Goal: Information Seeking & Learning: Learn about a topic

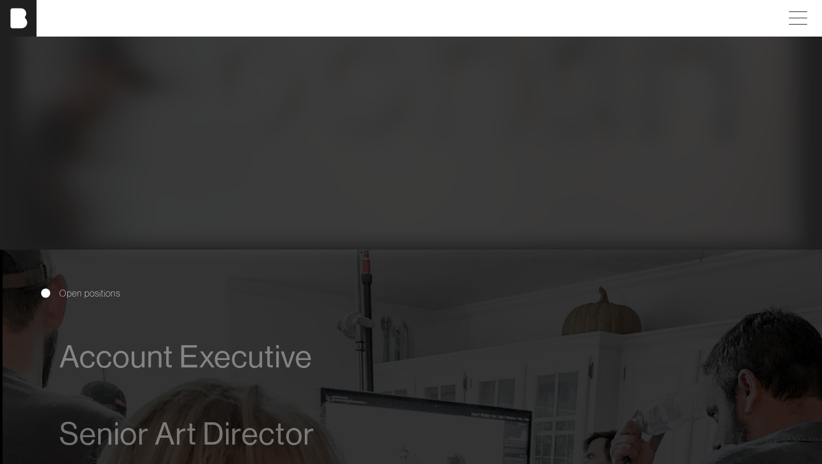
scroll to position [313, 0]
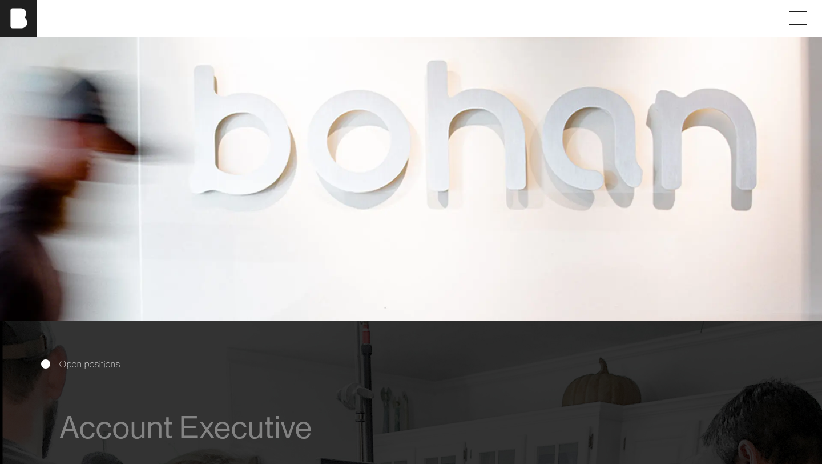
click at [92, 363] on span "Open positions" at bounding box center [89, 364] width 61 height 14
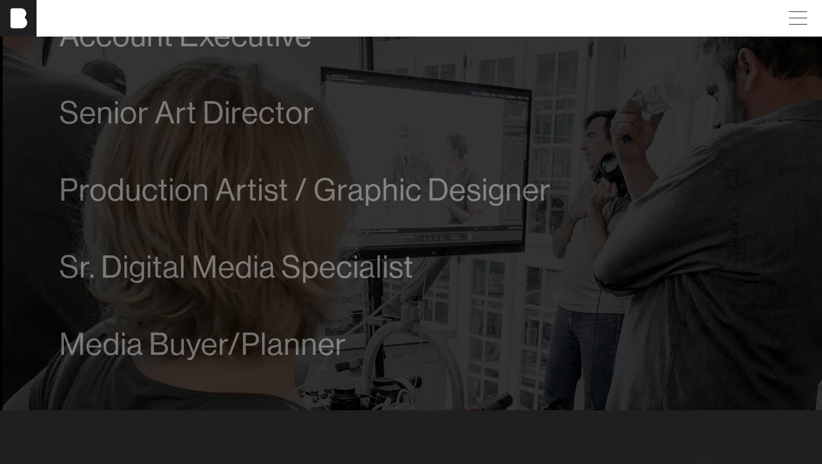
scroll to position [765, 0]
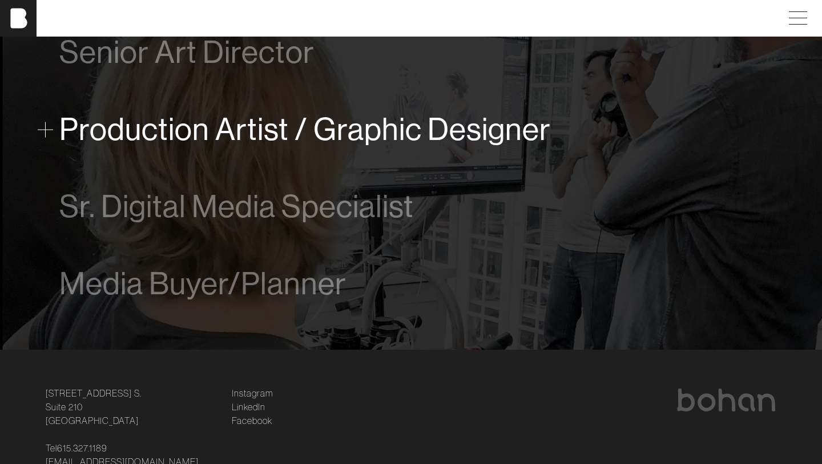
click at [185, 127] on span "Production Artist / Graphic Designer" at bounding box center [305, 129] width 492 height 35
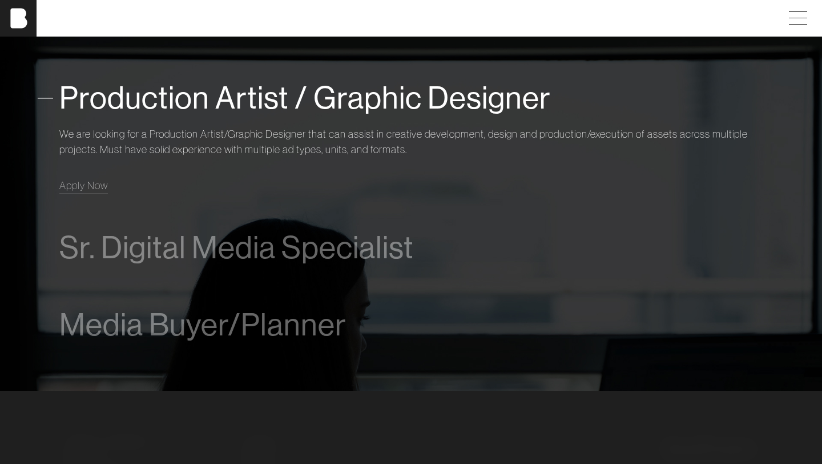
scroll to position [807, 0]
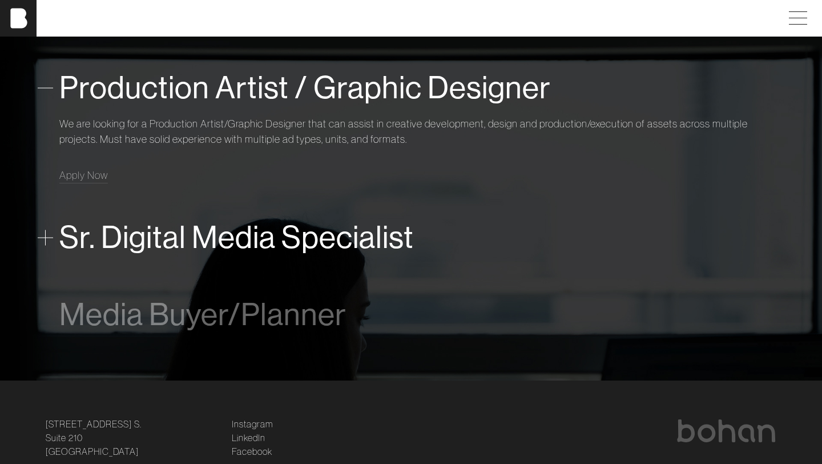
click at [174, 247] on span "Sr. Digital Media Specialist" at bounding box center [236, 237] width 355 height 35
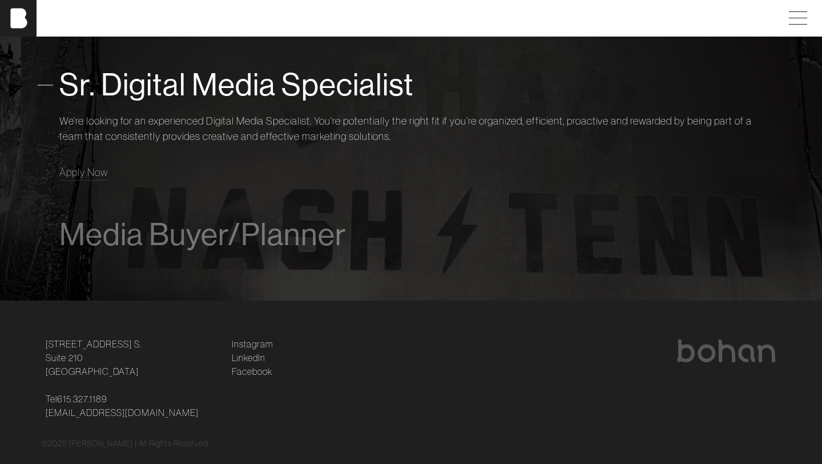
scroll to position [904, 0]
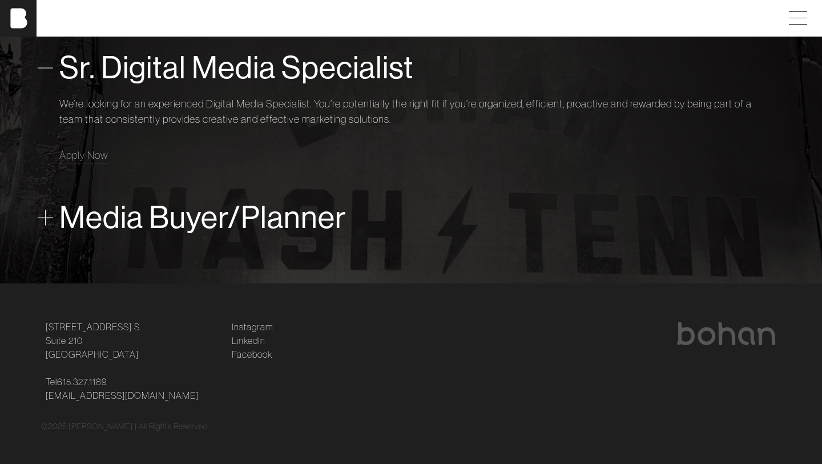
click at [175, 237] on div "Media Buyer/Planner" at bounding box center [410, 217] width 703 height 46
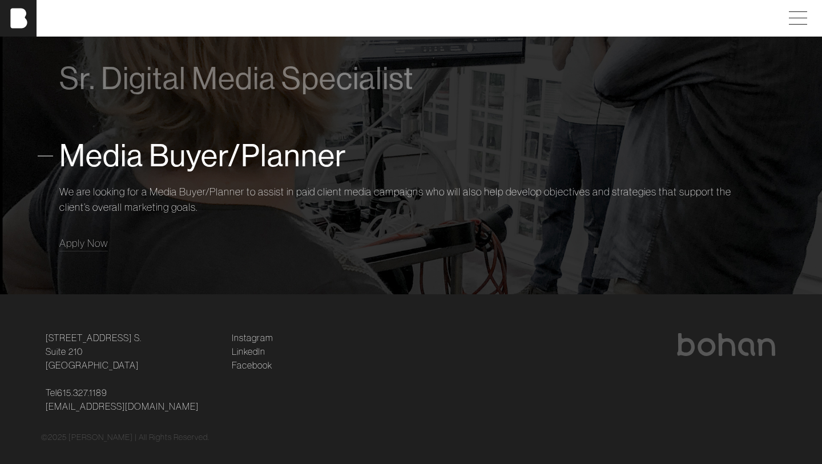
scroll to position [865, 0]
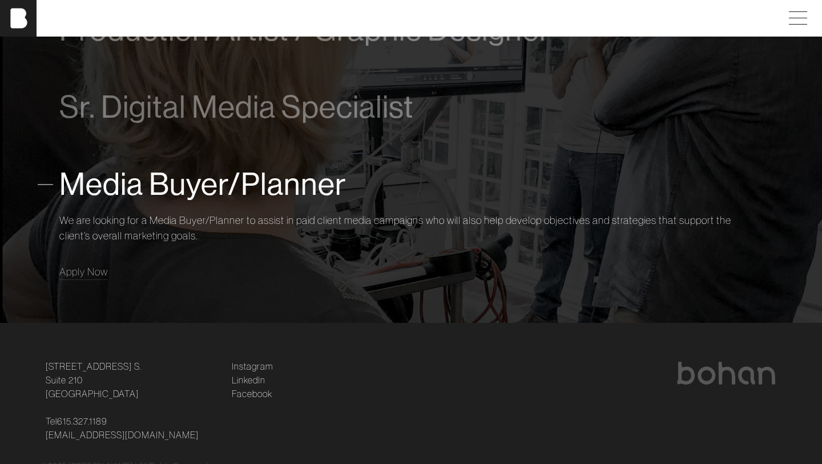
click at [303, 182] on span "Media Buyer/Planner" at bounding box center [202, 184] width 287 height 35
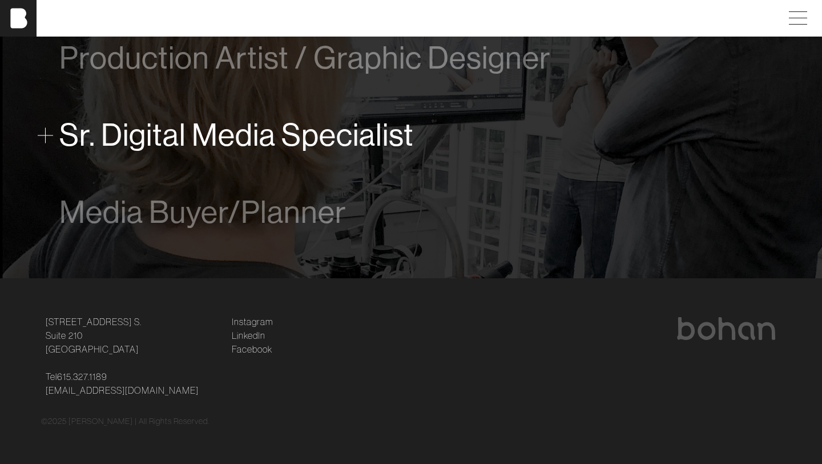
click at [298, 113] on div "Sr. Digital Media Specialist" at bounding box center [410, 135] width 703 height 46
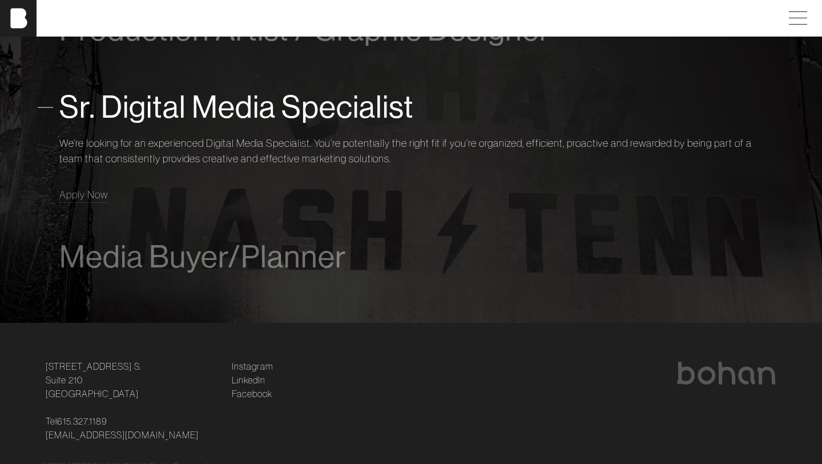
click at [298, 112] on span "Sr. Digital Media Specialist" at bounding box center [236, 107] width 355 height 35
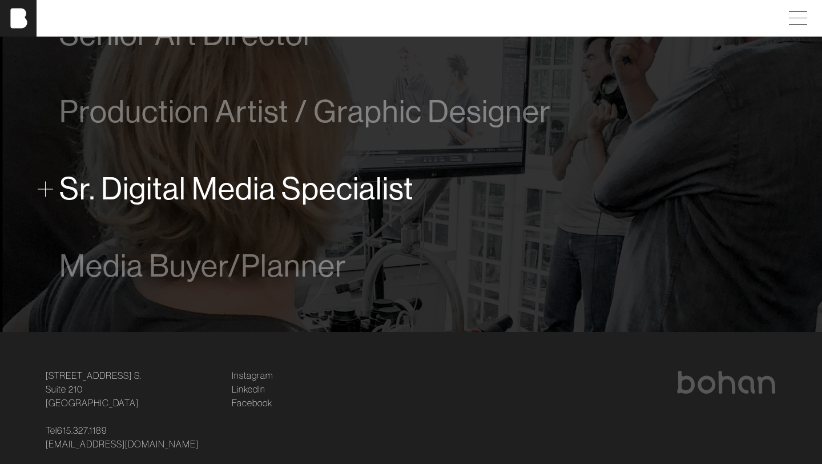
scroll to position [780, 0]
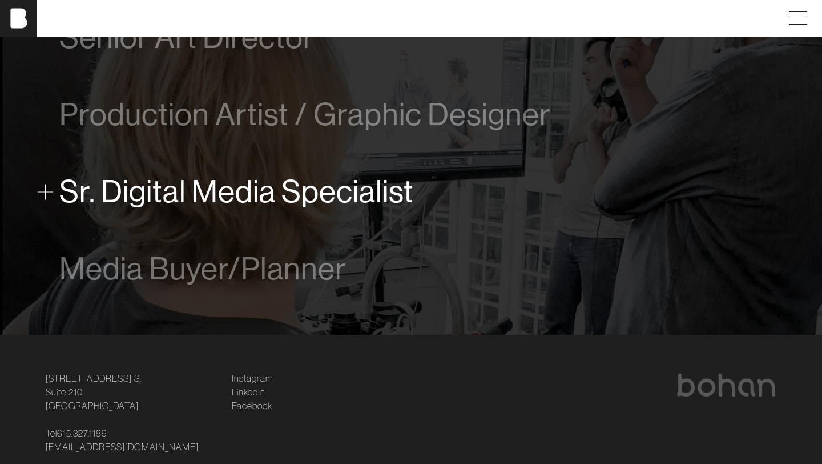
click at [294, 185] on span "Sr. Digital Media Specialist" at bounding box center [236, 191] width 355 height 35
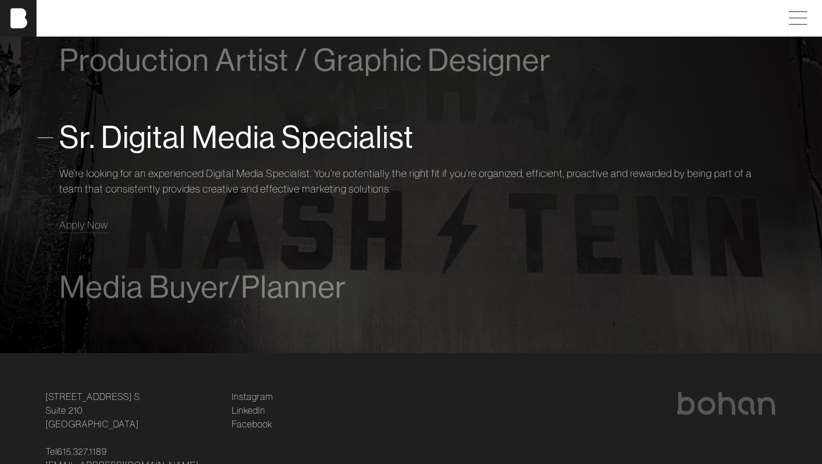
scroll to position [837, 0]
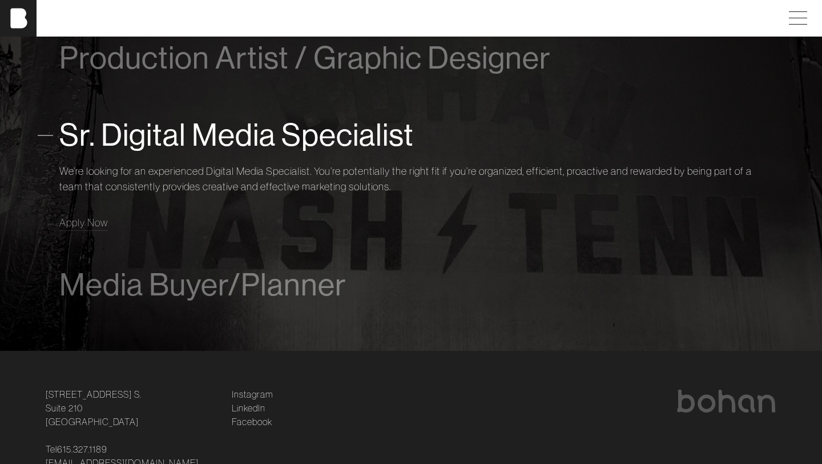
click at [284, 143] on span "Sr. Digital Media Specialist" at bounding box center [236, 135] width 355 height 35
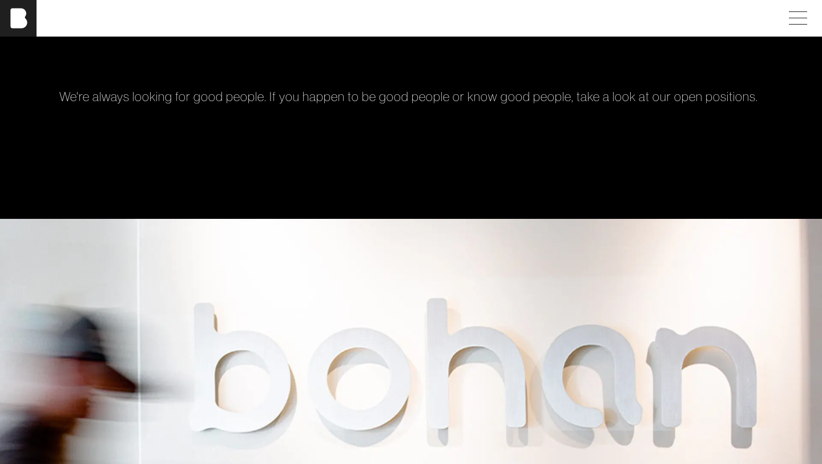
scroll to position [0, 0]
